Goal: Information Seeking & Learning: Learn about a topic

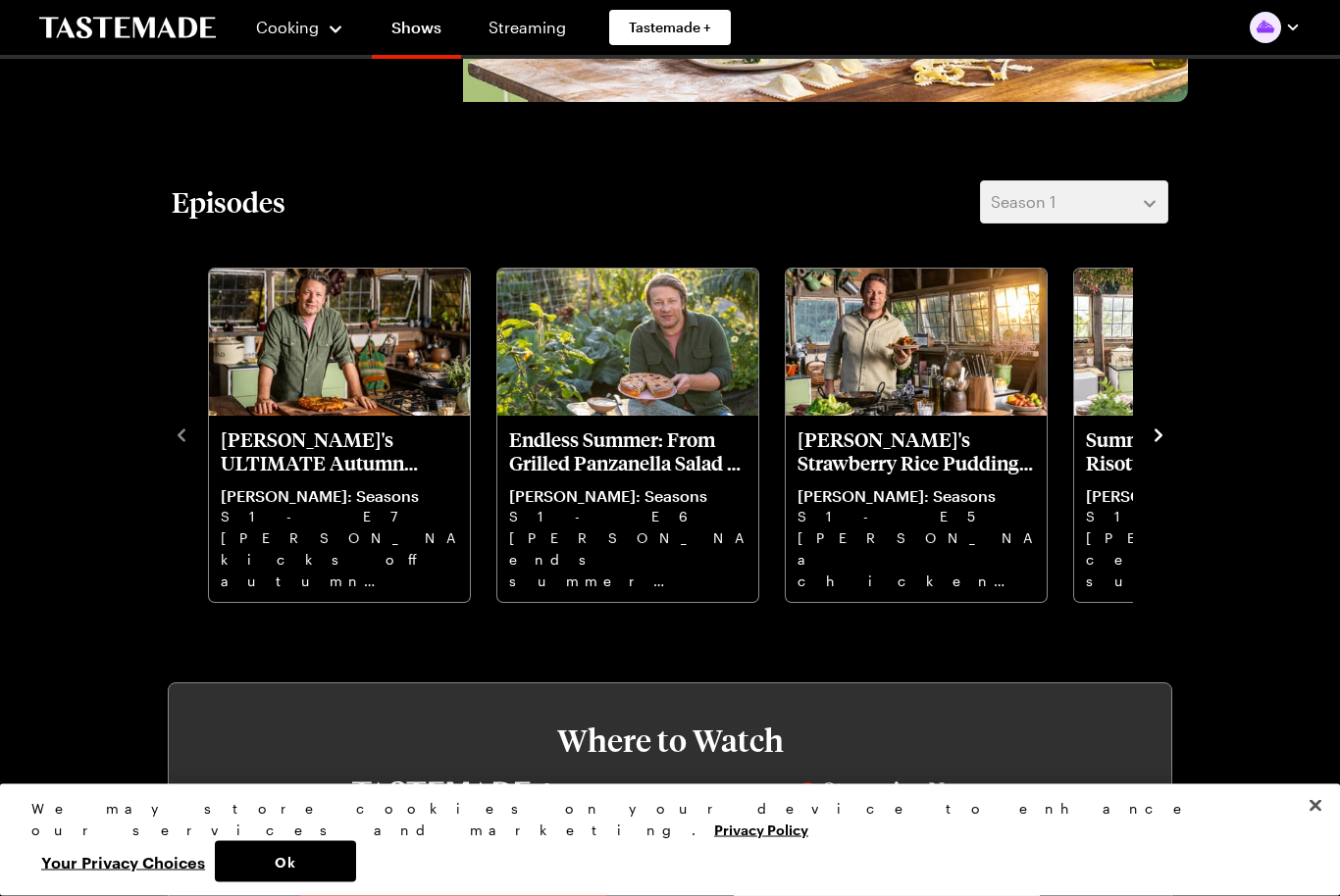
scroll to position [438, 0]
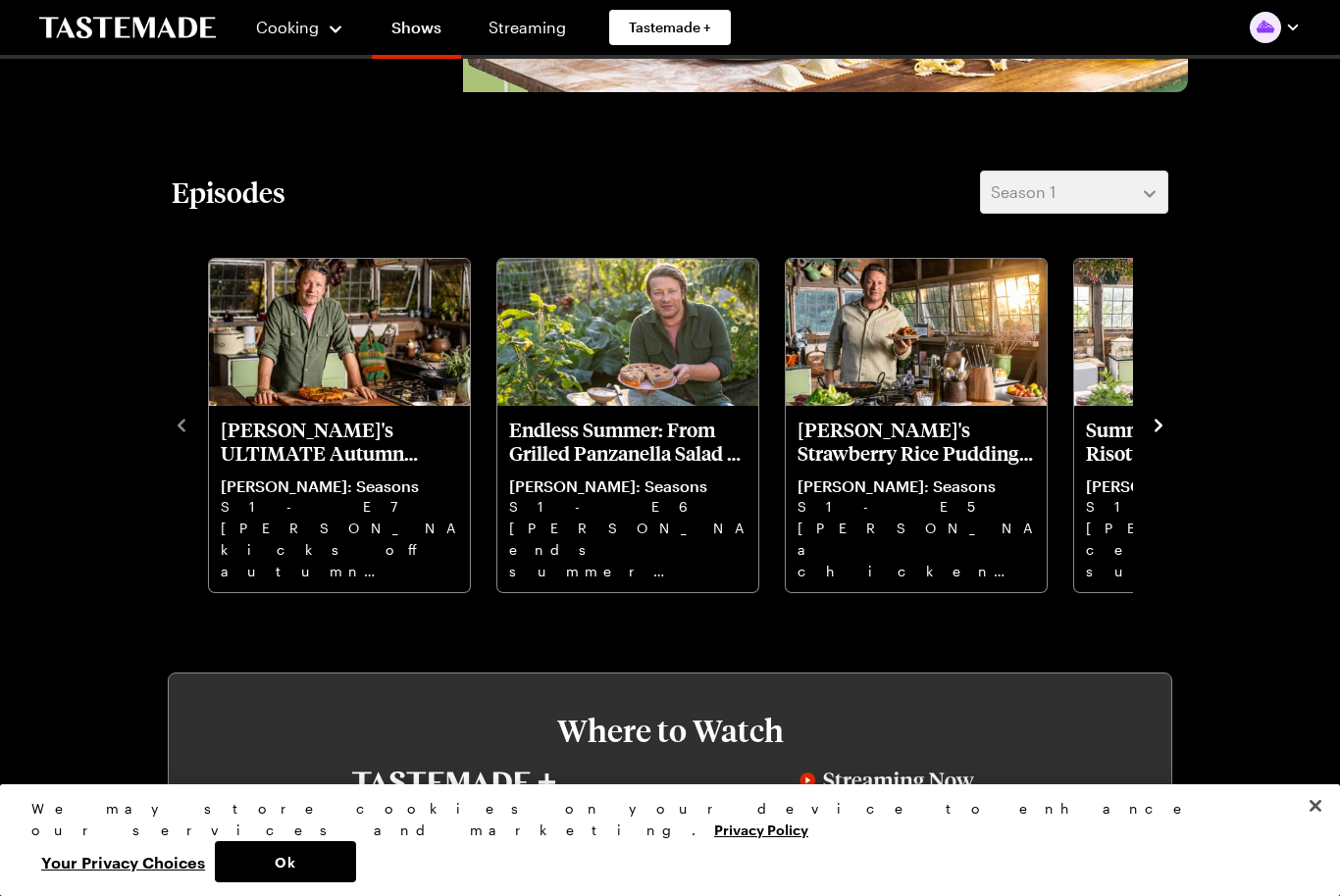
click at [1168, 417] on icon "navigate to next item" at bounding box center [1159, 426] width 20 height 20
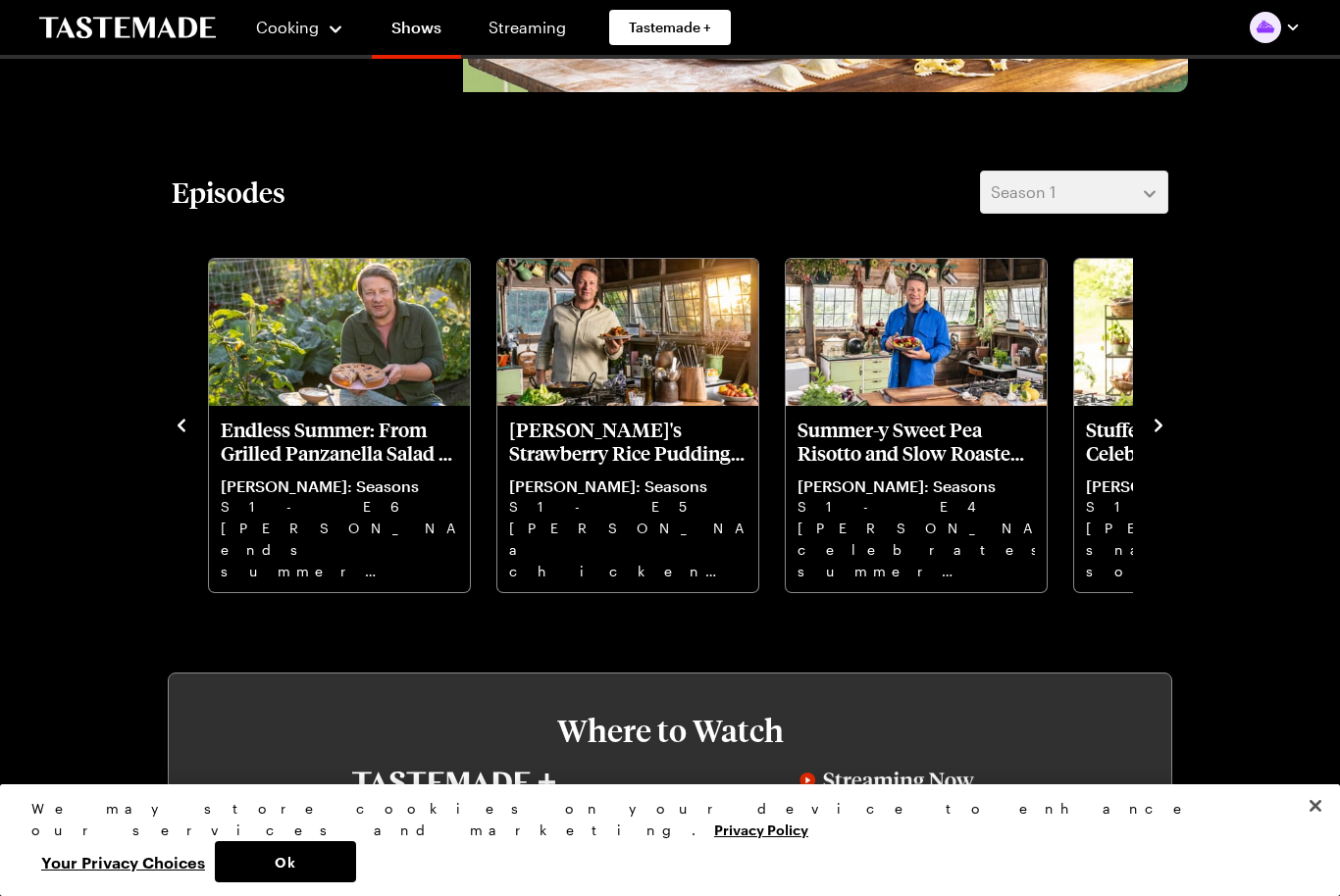
click at [1166, 432] on icon "navigate to next item" at bounding box center [1159, 426] width 20 height 20
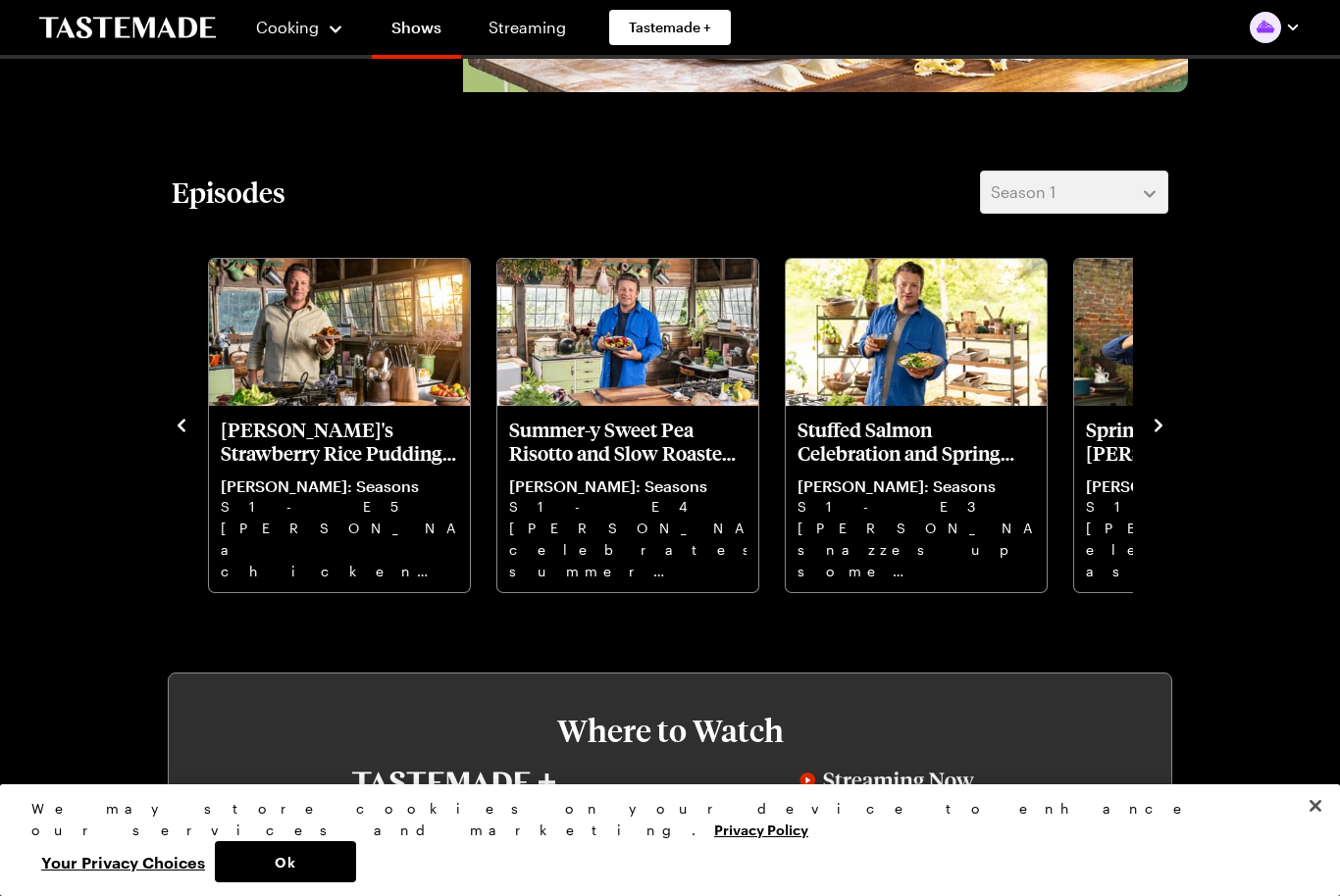
click at [1161, 413] on button "navigate to next item" at bounding box center [1159, 424] width 20 height 24
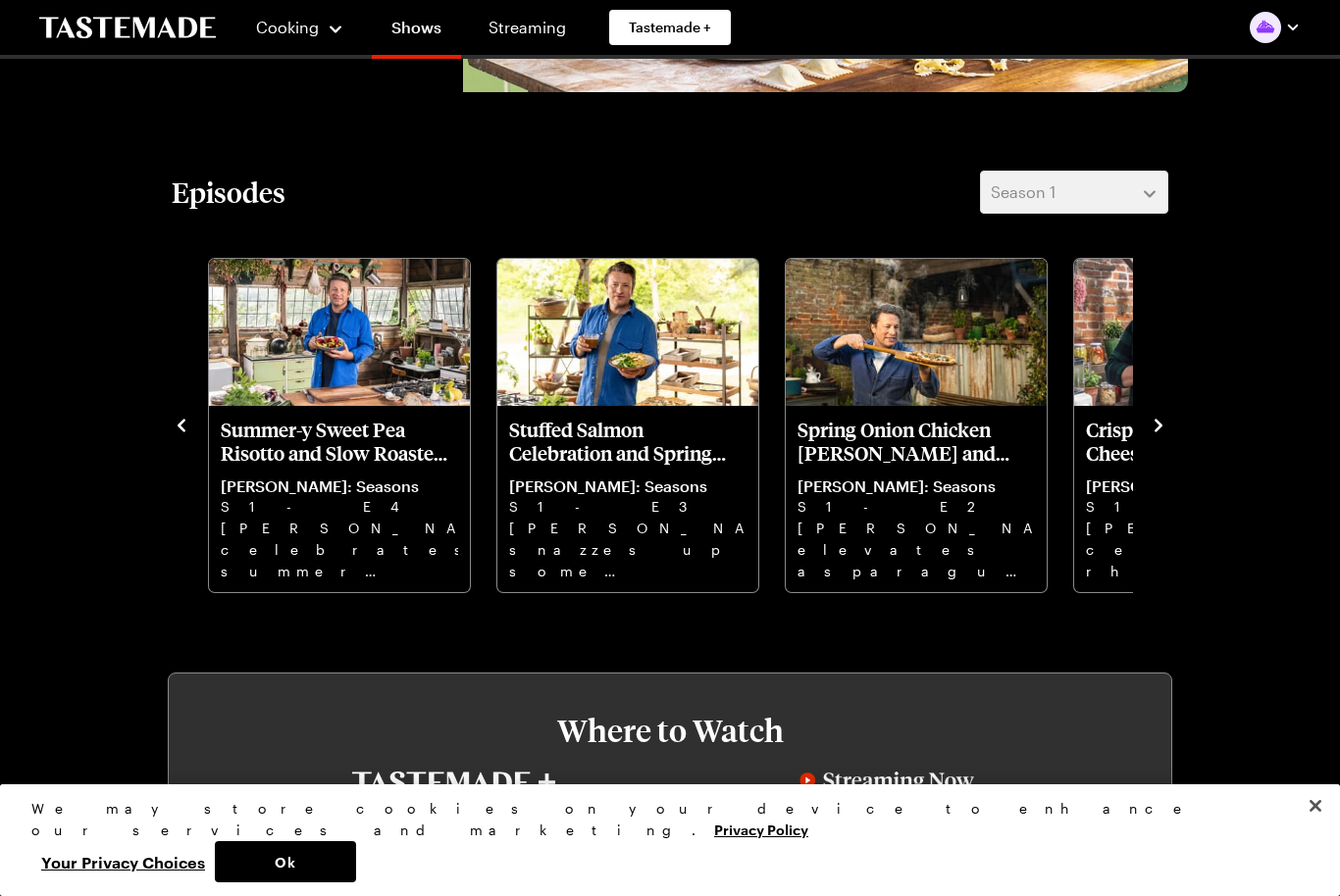
click at [1150, 418] on icon "navigate to next item" at bounding box center [1159, 426] width 20 height 20
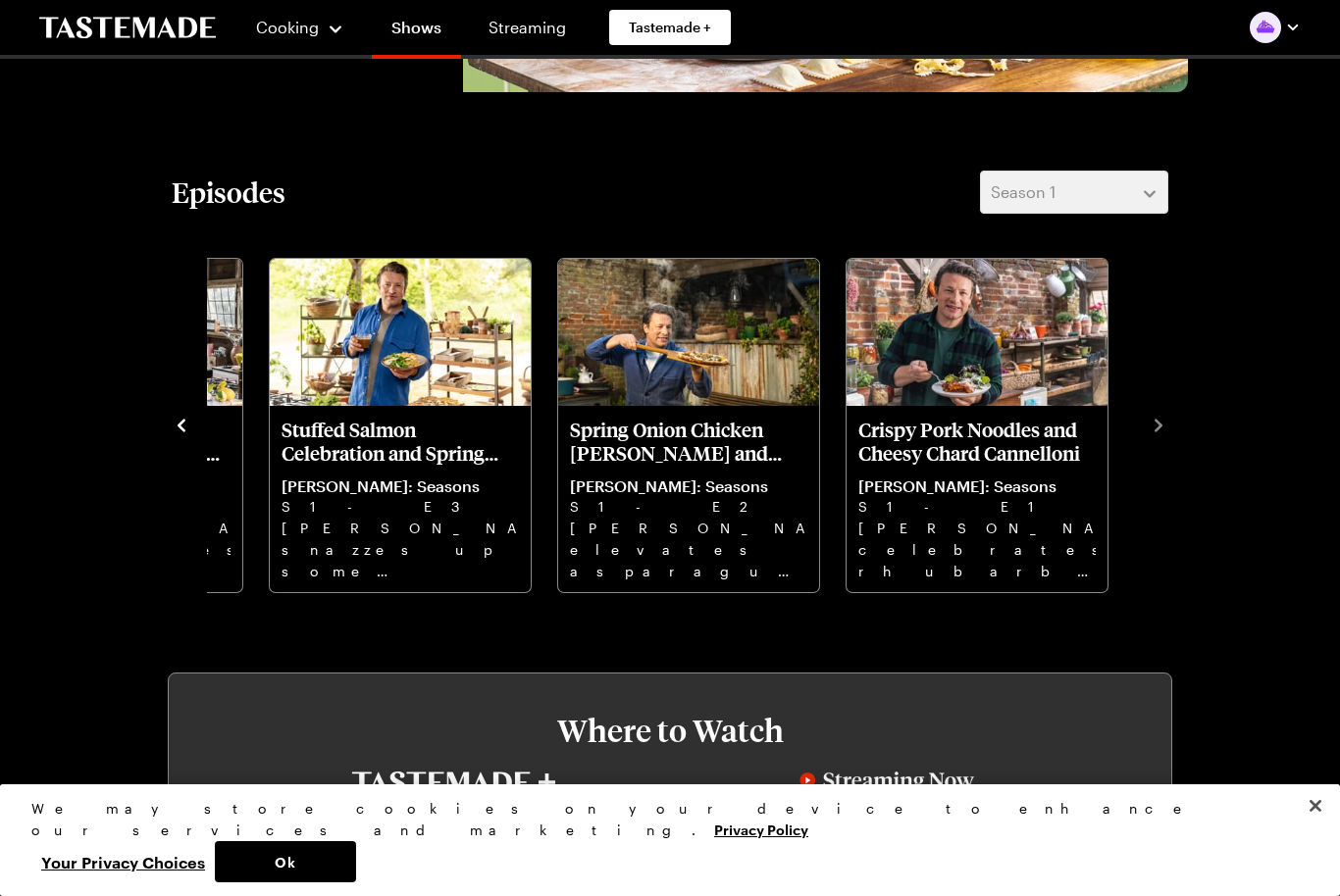
click at [1154, 436] on div "Jamie's ULTIMATE Autumn Garden FEAST! Jamie Oliver: Seasons S1 - E7 Jamie kicks…" at bounding box center [669, 424] width 996 height 341
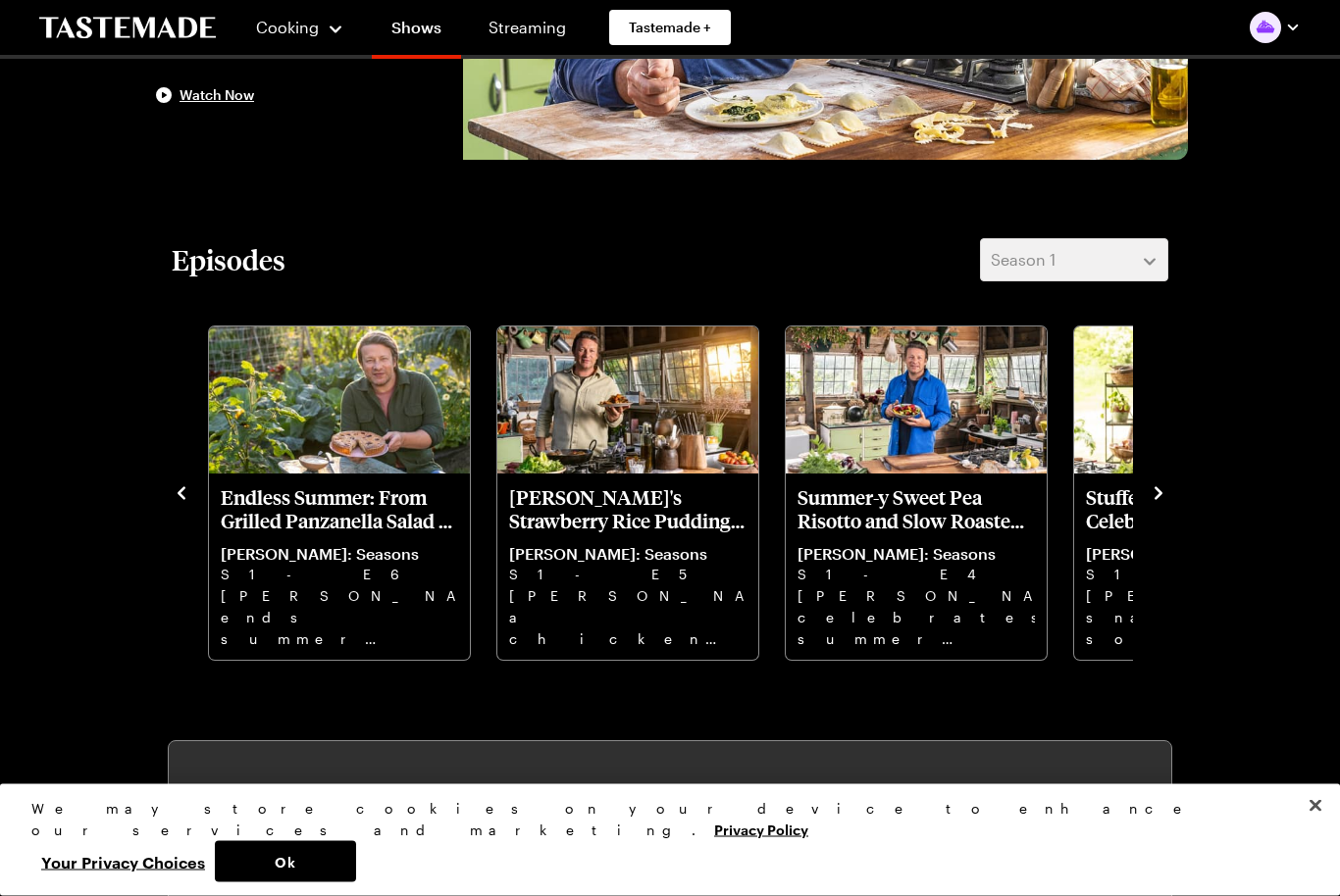
scroll to position [381, 0]
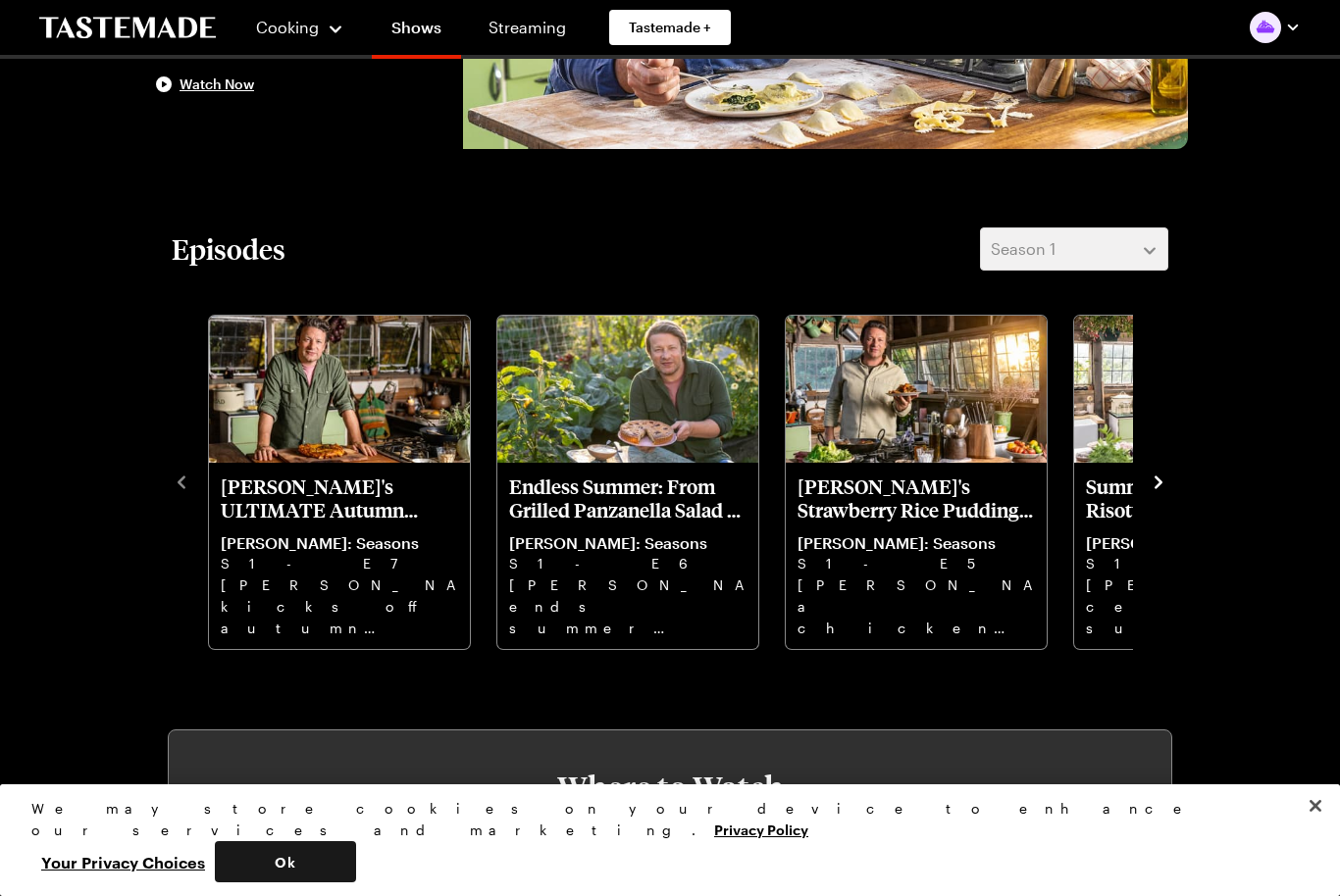
click at [356, 882] on button "Ok" at bounding box center [285, 861] width 142 height 41
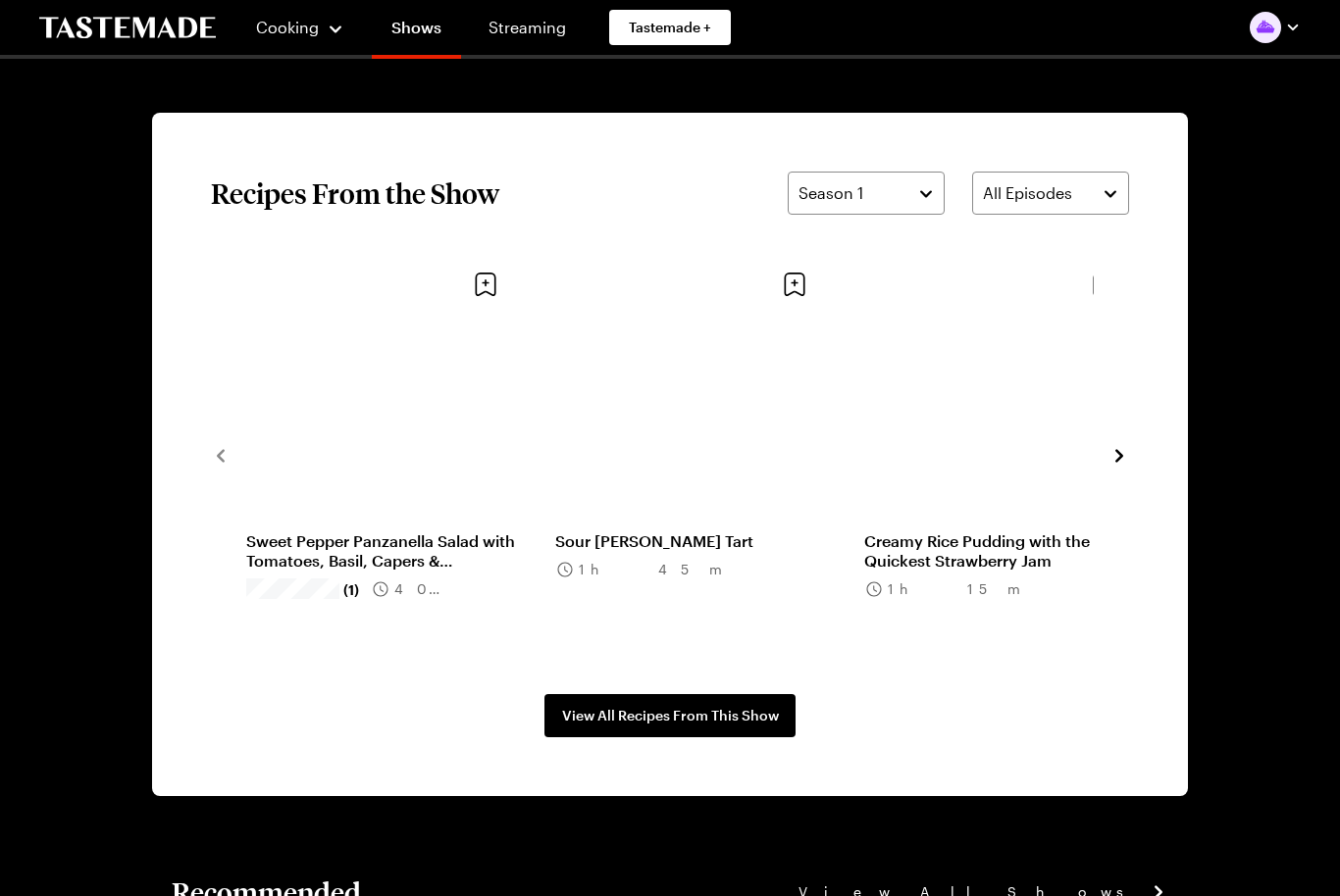
scroll to position [1361, 0]
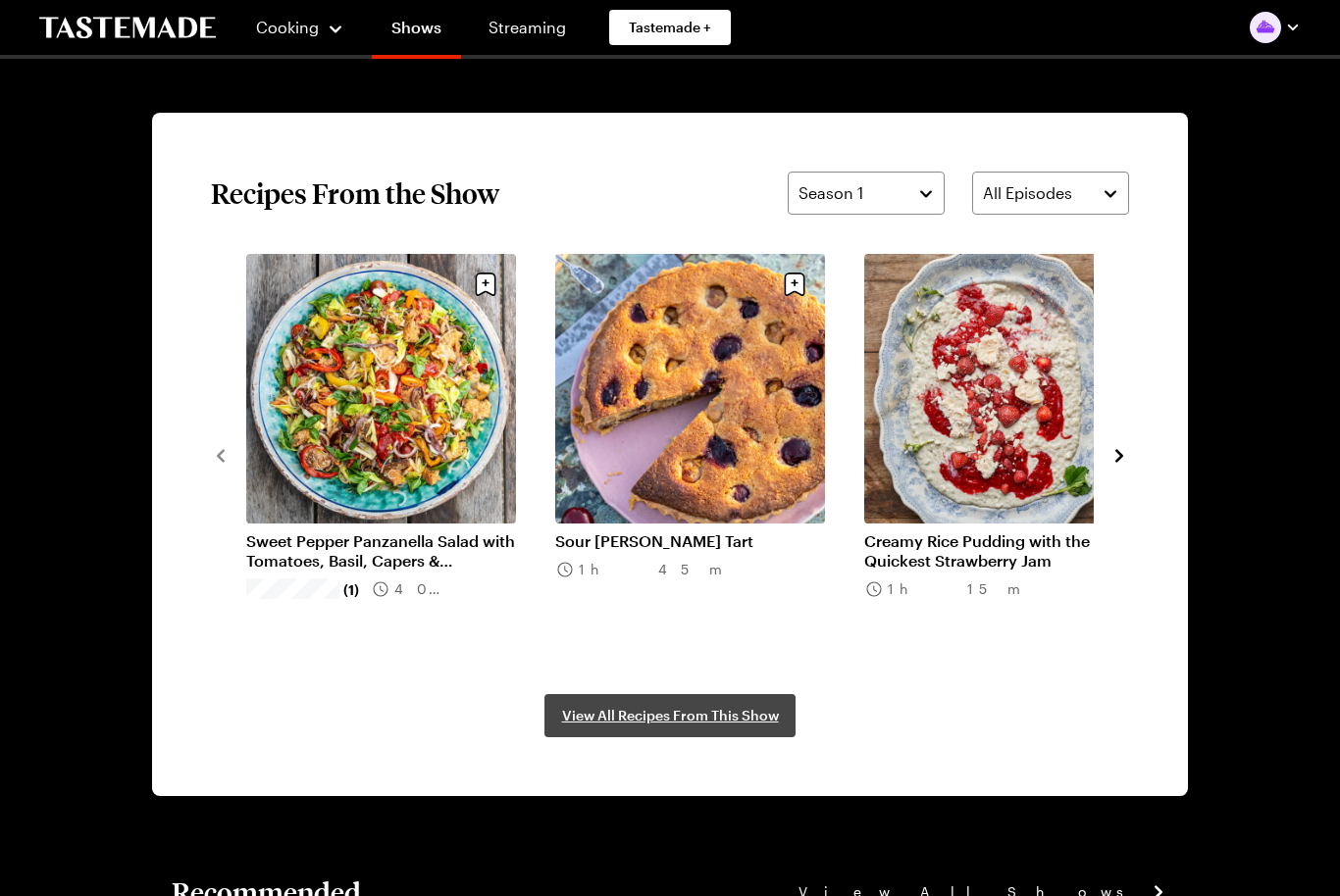
click at [731, 722] on span "View All Recipes From This Show" at bounding box center [670, 716] width 216 height 20
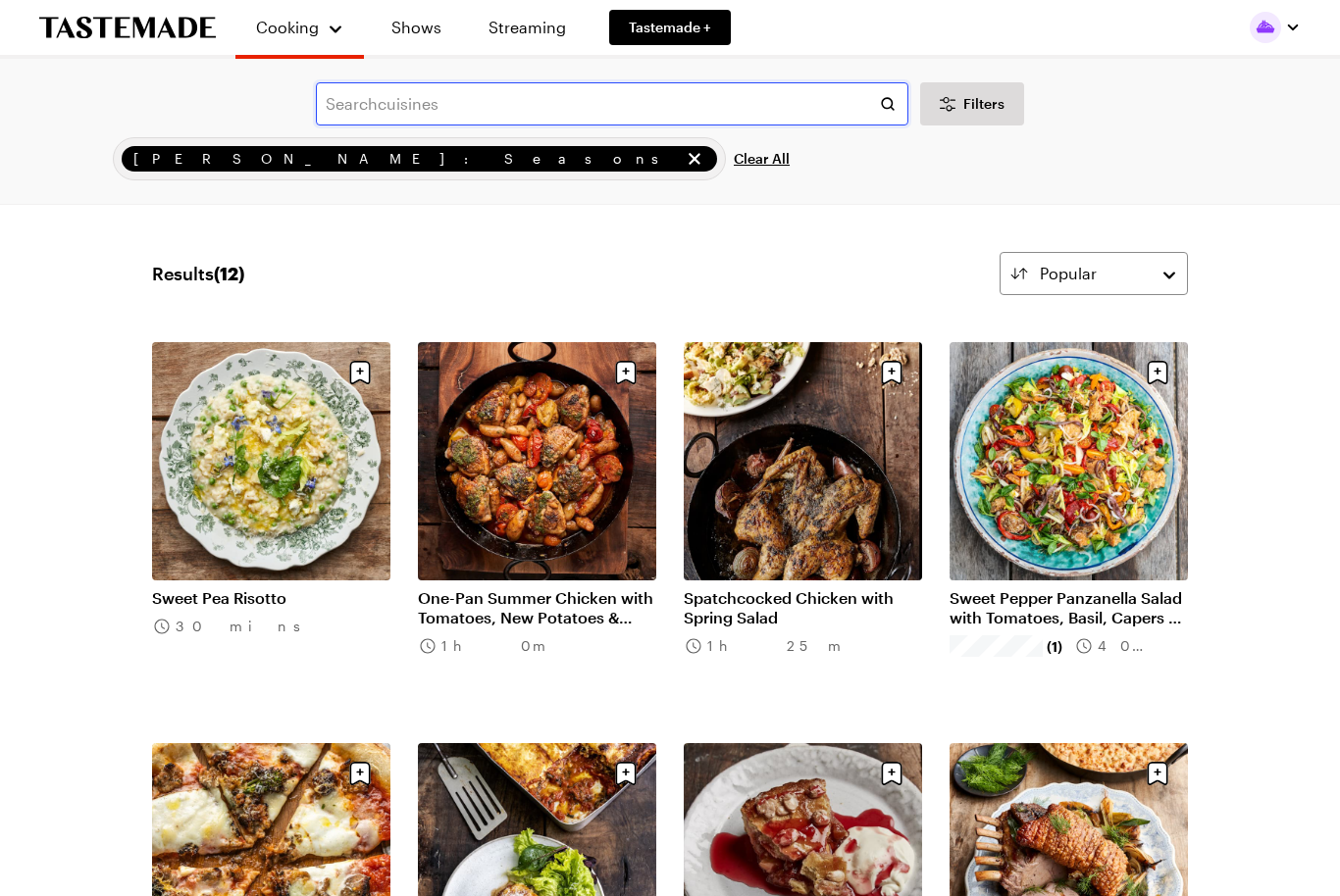
click at [687, 116] on input "text" at bounding box center [612, 104] width 592 height 43
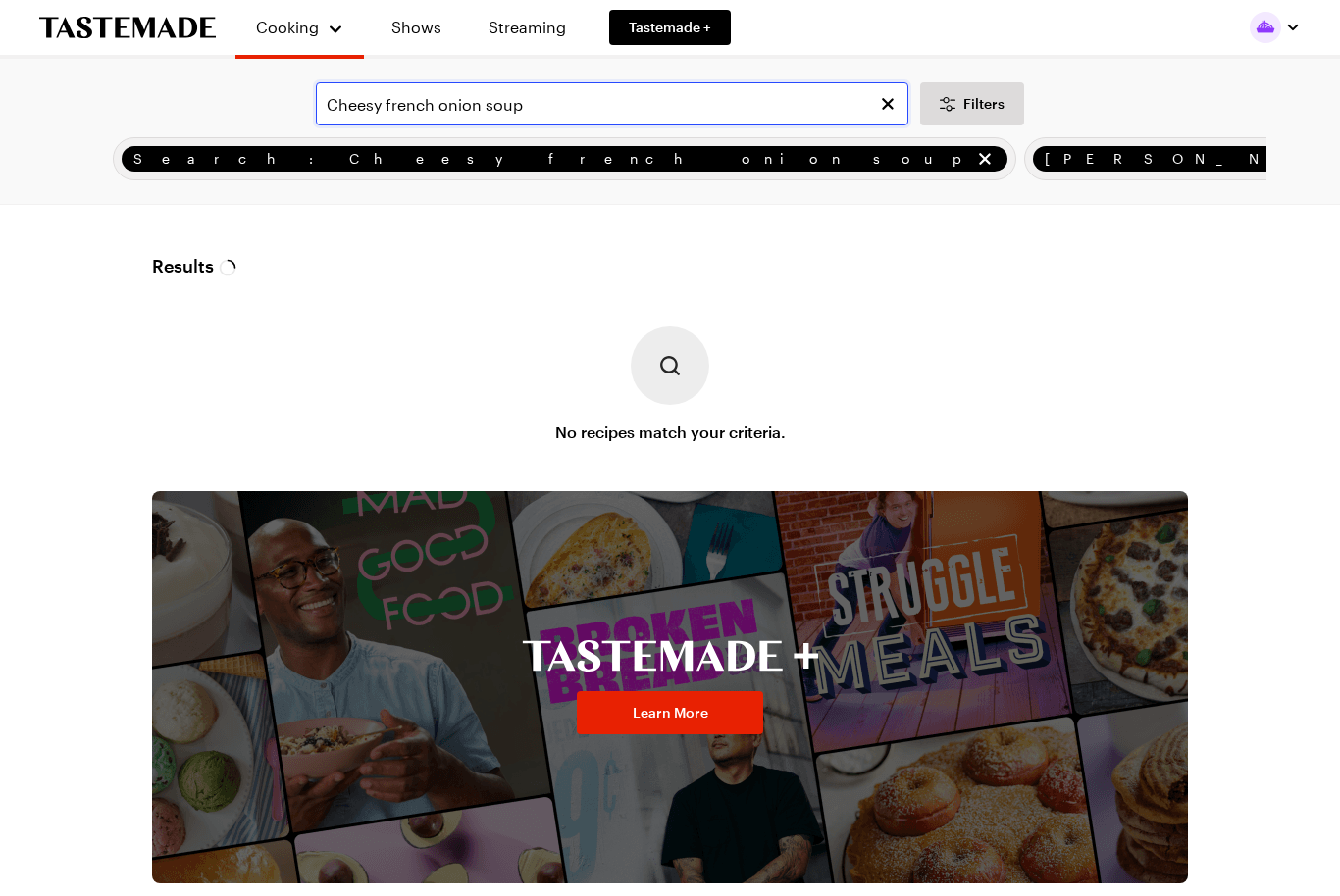
type input "Cheesy french onion soup"
